Goal: Information Seeking & Learning: Learn about a topic

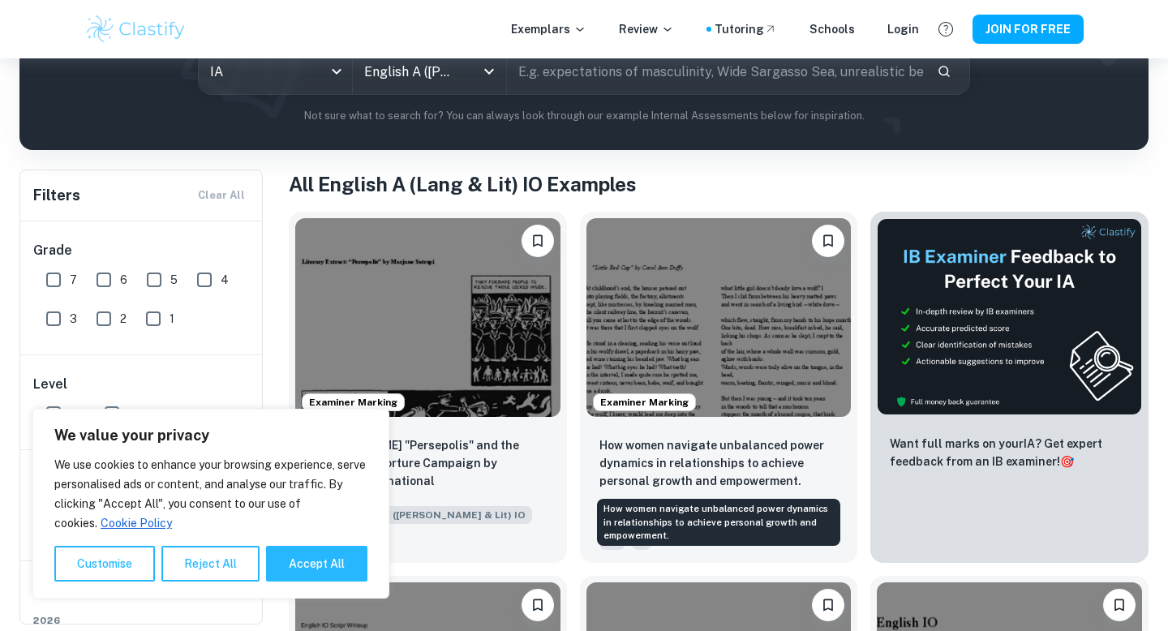
scroll to position [214, 0]
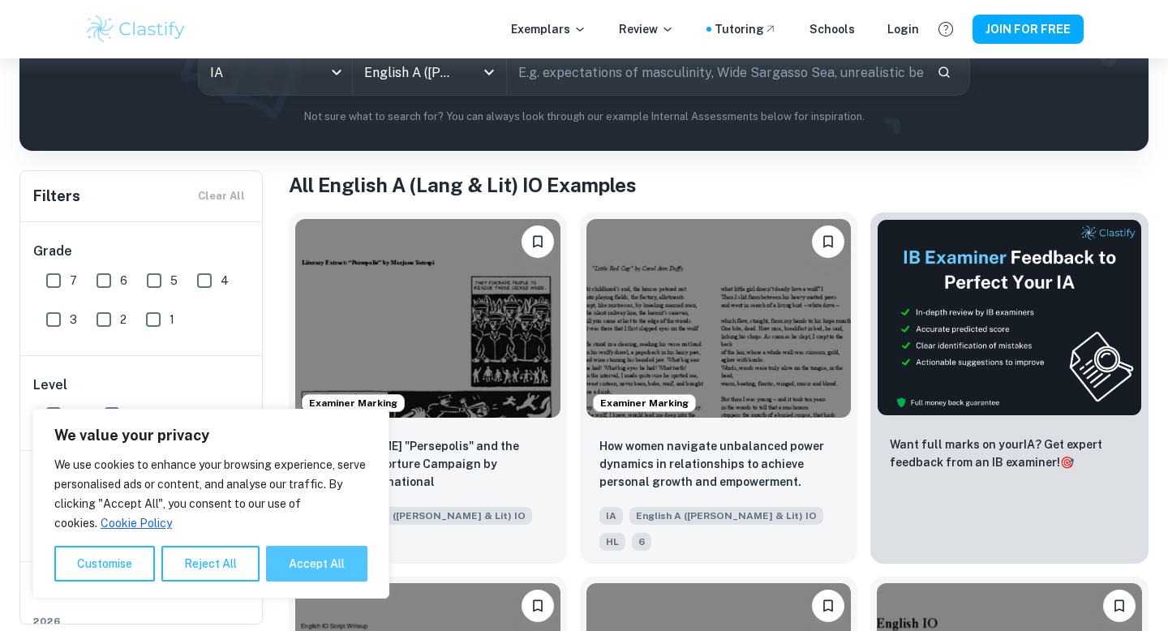
click at [320, 563] on button "Accept All" at bounding box center [316, 564] width 101 height 36
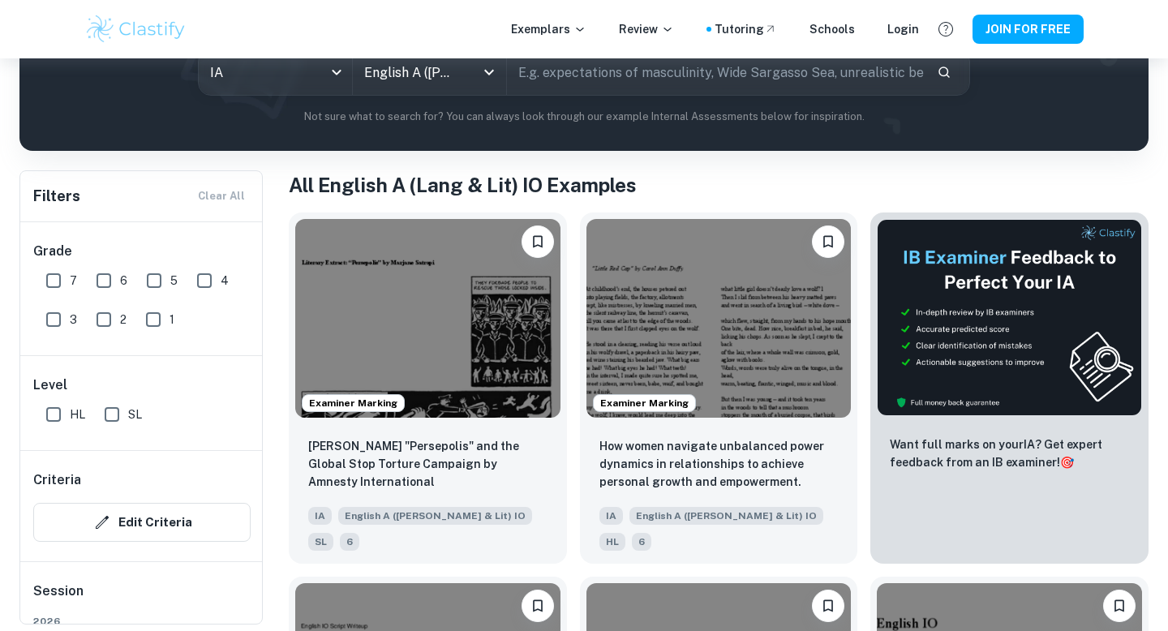
checkbox input "true"
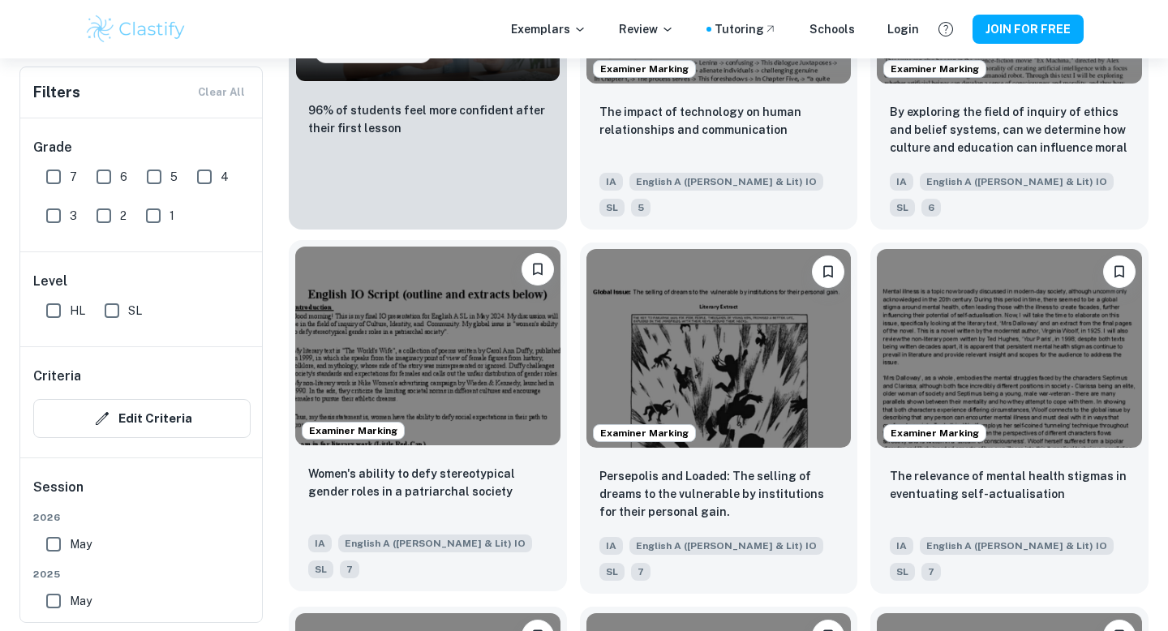
scroll to position [1472, 0]
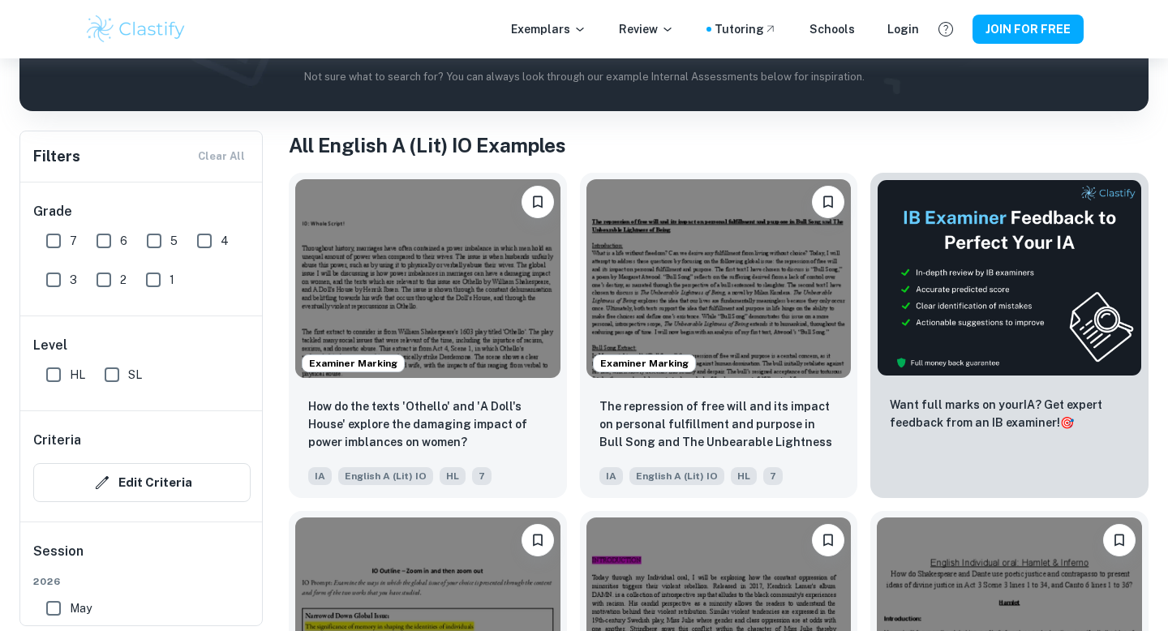
scroll to position [250, 0]
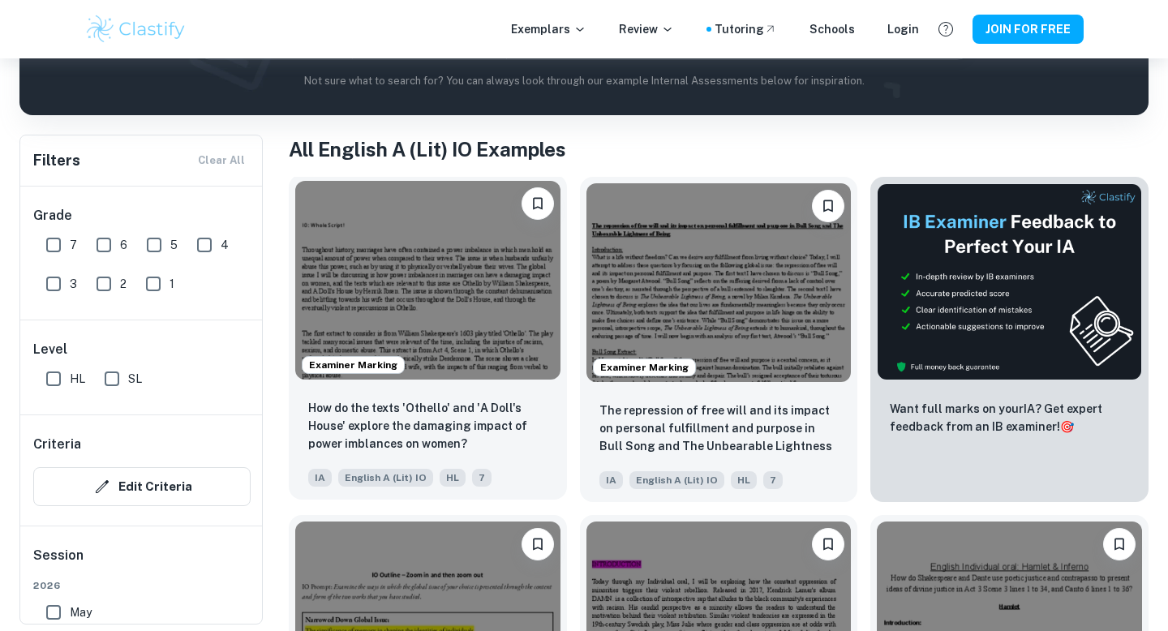
click at [478, 355] on img at bounding box center [427, 280] width 265 height 199
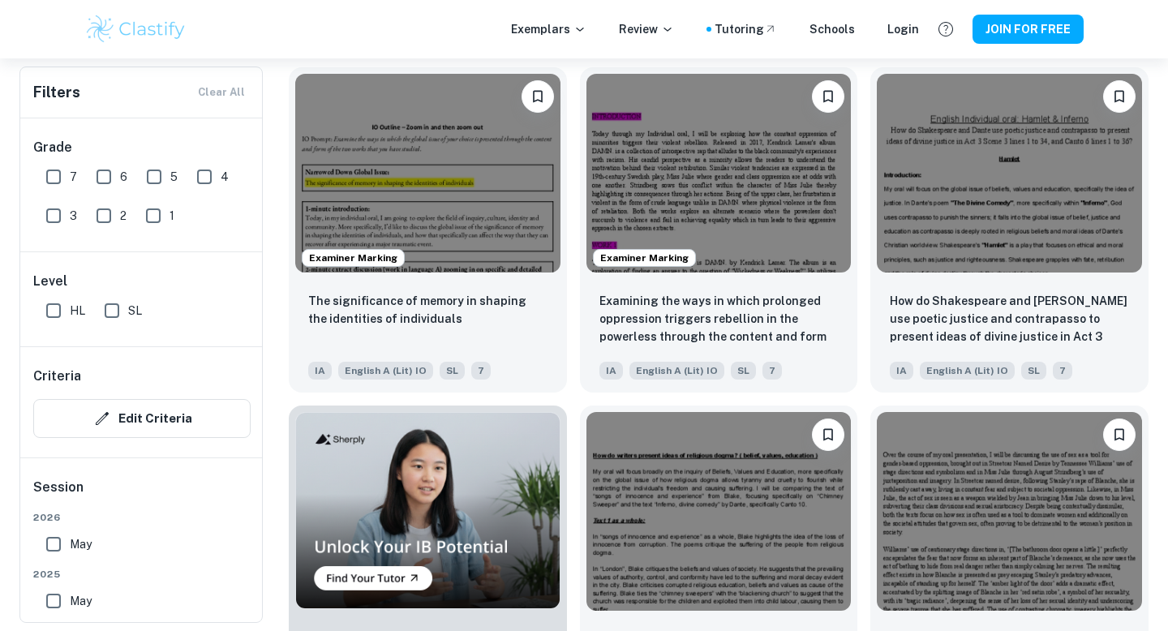
scroll to position [697, 0]
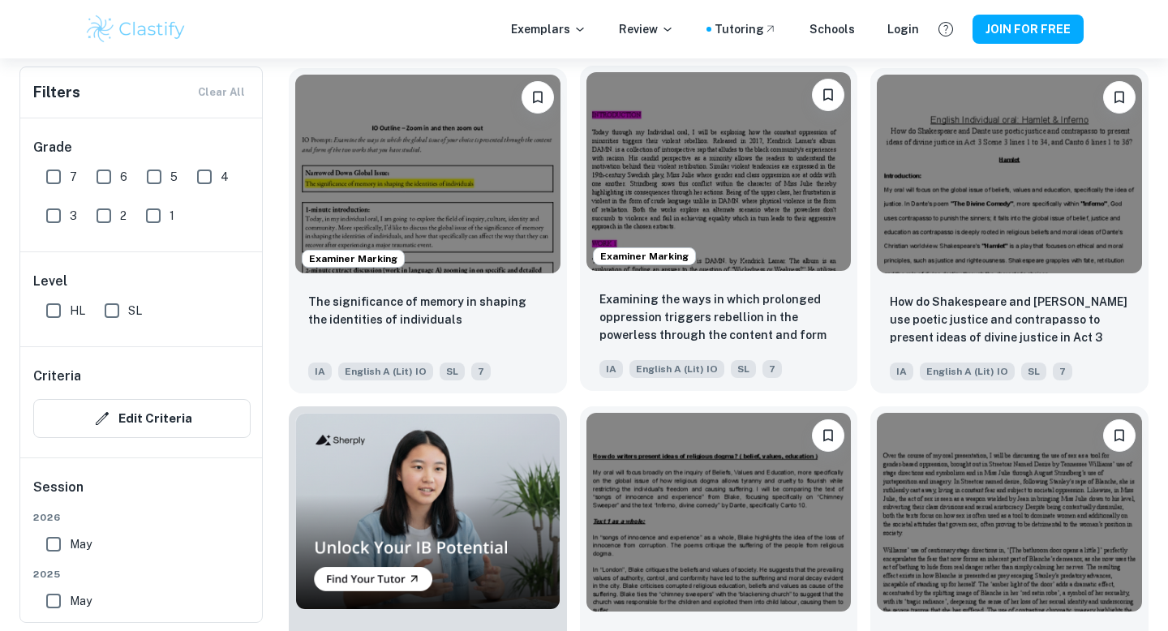
click at [749, 253] on img at bounding box center [718, 171] width 265 height 199
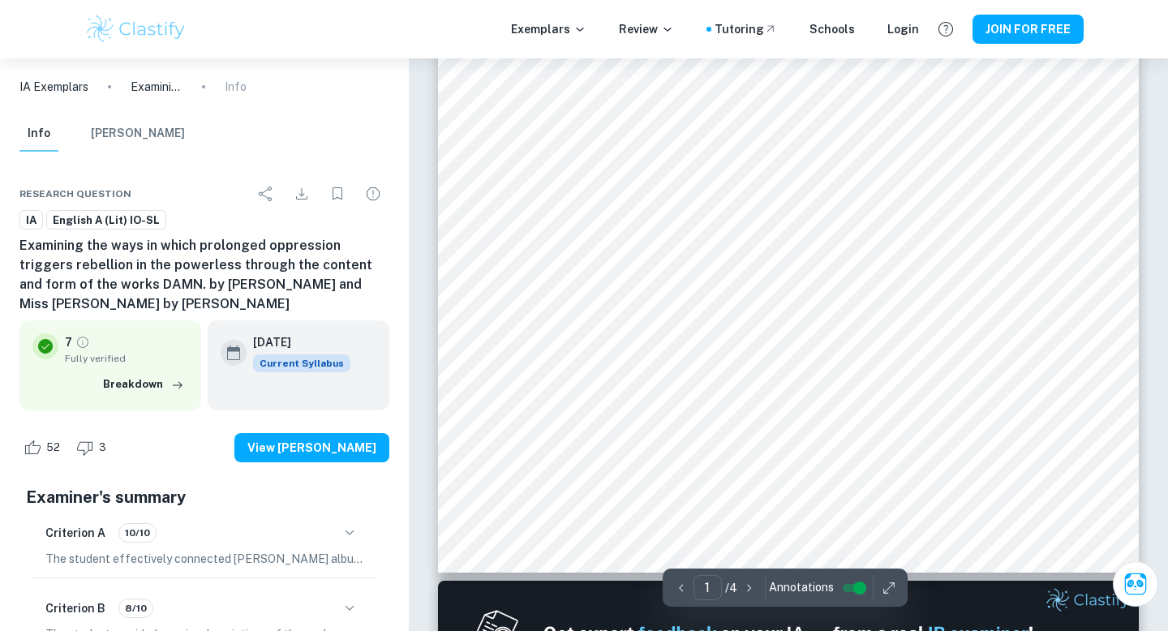
scroll to position [410, 0]
